Goal: Check status: Check status

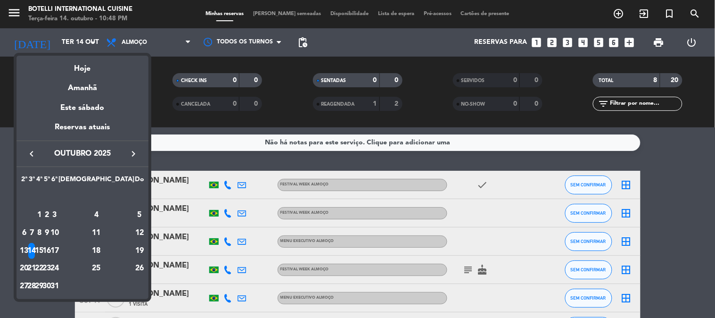
scroll to position [139, 0]
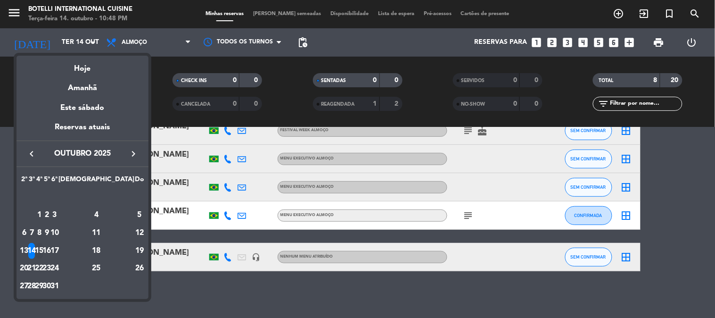
click at [43, 248] on div "15" at bounding box center [39, 251] width 7 height 16
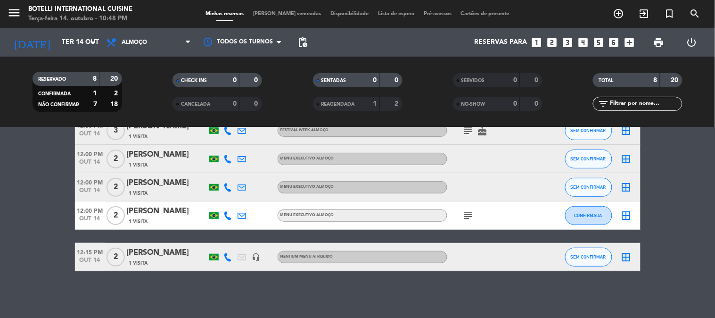
type input "Qua 15 out"
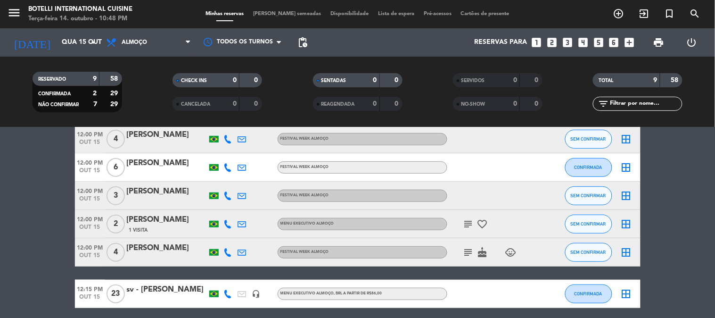
scroll to position [181, 0]
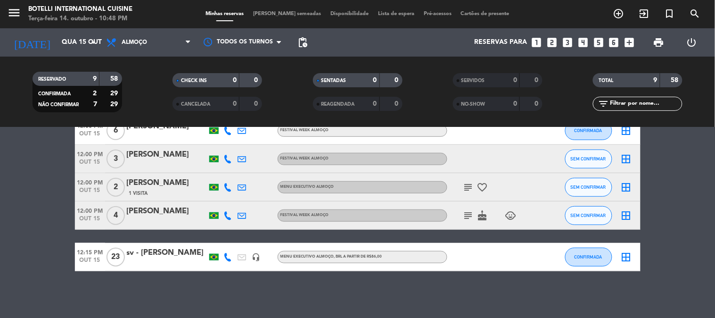
click at [472, 214] on icon "subject" at bounding box center [468, 215] width 11 height 11
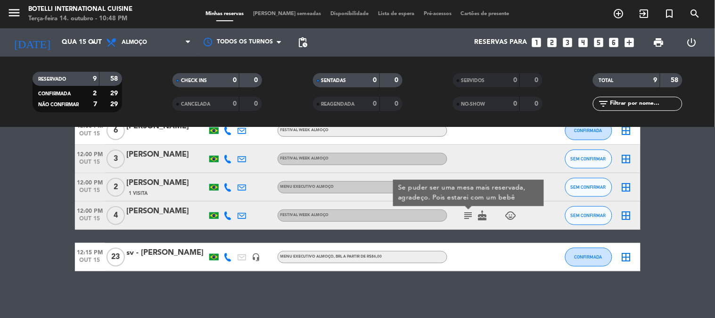
click at [472, 214] on icon "subject" at bounding box center [468, 215] width 11 height 11
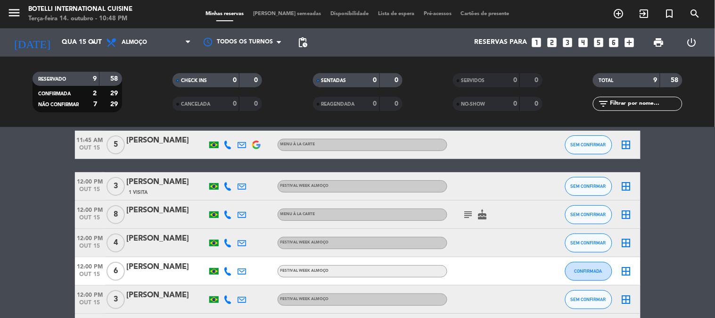
scroll to position [24, 0]
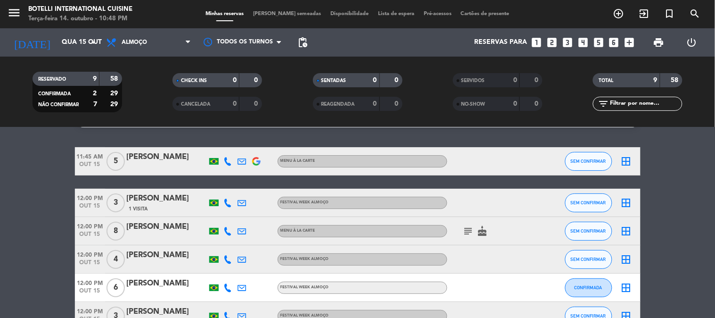
click at [470, 234] on icon "subject" at bounding box center [468, 230] width 11 height 11
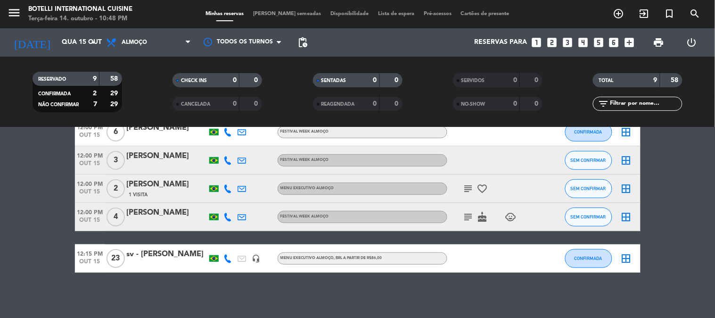
scroll to position [181, 0]
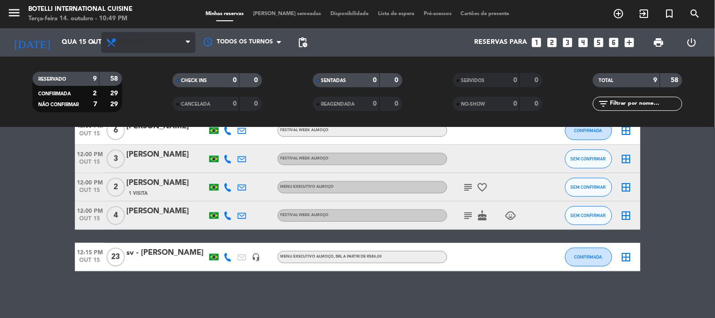
drag, startPoint x: 106, startPoint y: 44, endPoint x: 123, endPoint y: 45, distance: 17.5
click at [117, 45] on icon at bounding box center [113, 42] width 14 height 11
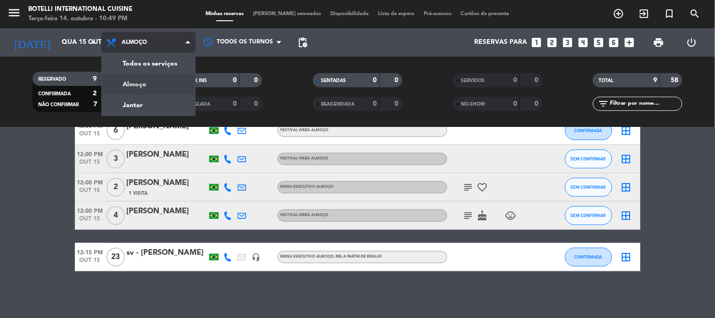
click at [123, 45] on span "Almoço" at bounding box center [134, 42] width 25 height 7
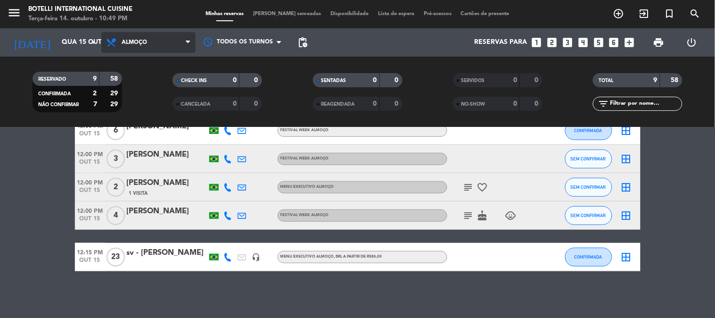
drag, startPoint x: 146, startPoint y: 41, endPoint x: 149, endPoint y: 62, distance: 21.4
click at [147, 41] on span "Almoço" at bounding box center [134, 42] width 25 height 7
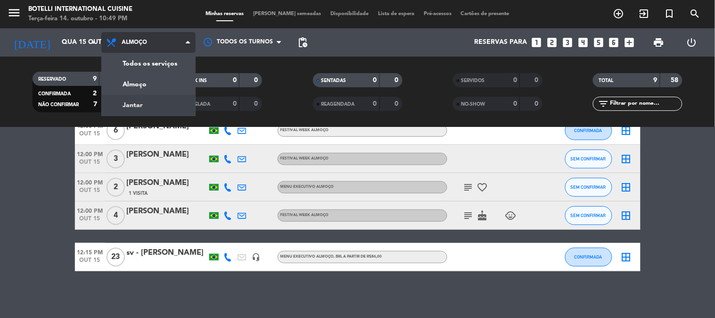
click at [151, 102] on div "menu Botelli International Cuisine Terça-feira 14. outubro - 10:49 PM Minhas re…" at bounding box center [357, 63] width 715 height 127
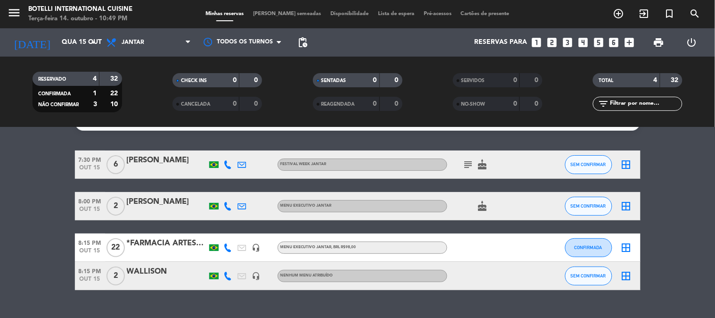
scroll to position [39, 0]
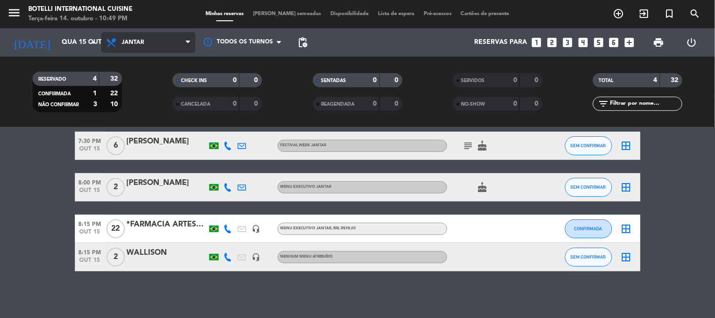
click at [155, 46] on span "Jantar" at bounding box center [148, 42] width 94 height 21
click at [152, 78] on div "menu Botelli International Cuisine Terça-feira 14. outubro - 10:49 PM Minhas re…" at bounding box center [357, 63] width 715 height 127
